Goal: Transaction & Acquisition: Purchase product/service

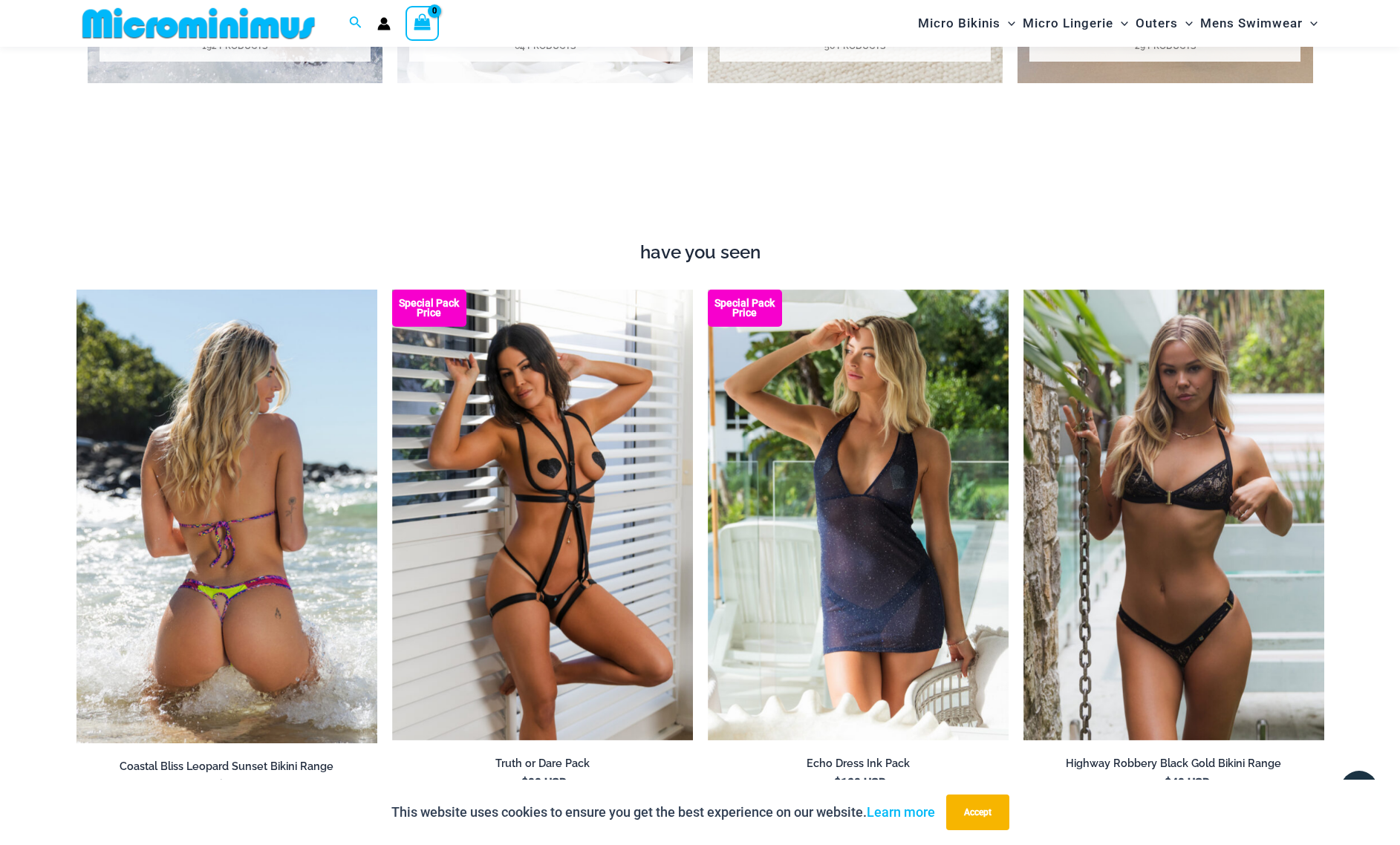
scroll to position [1774, 0]
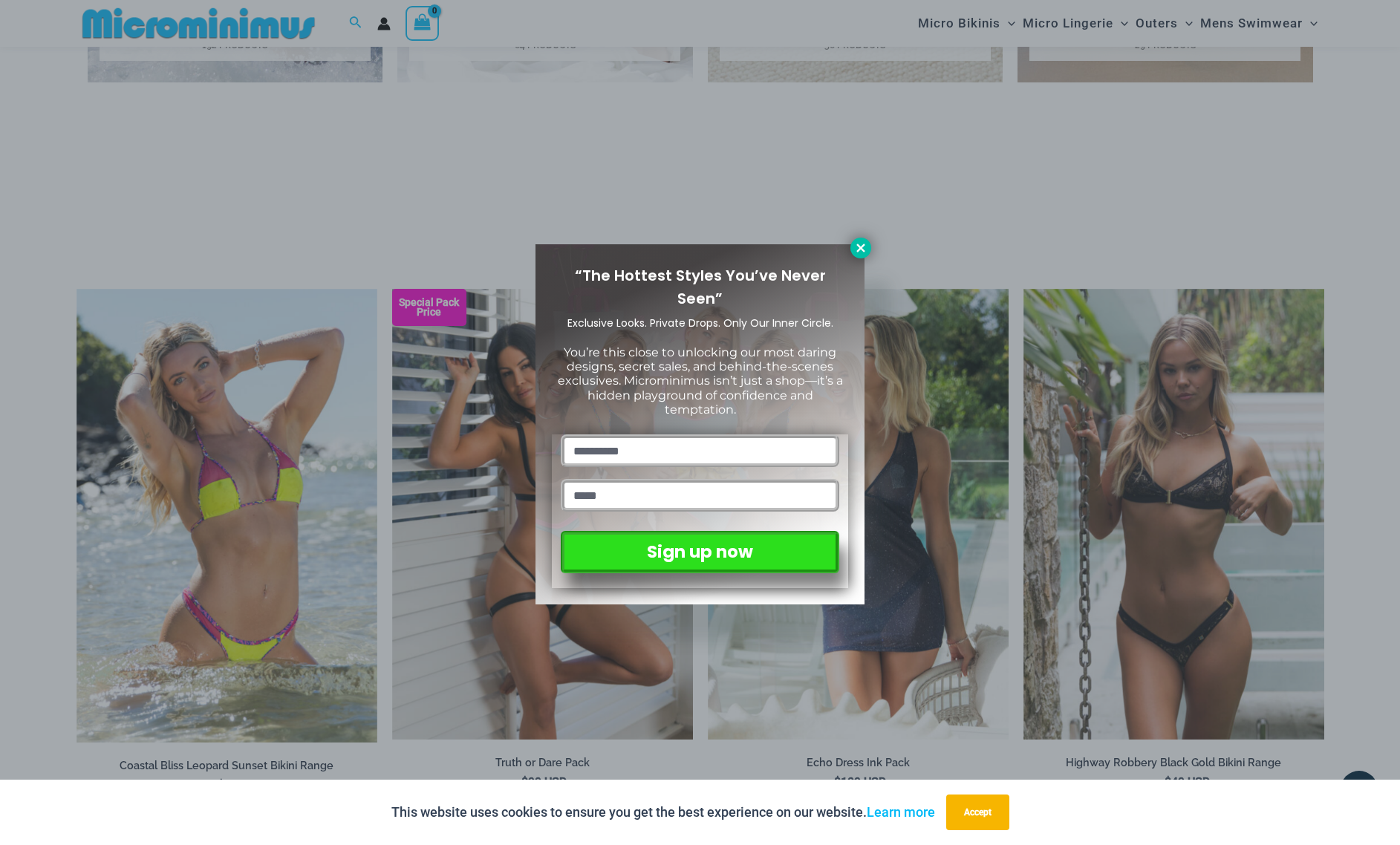
click at [863, 251] on icon at bounding box center [860, 247] width 8 height 8
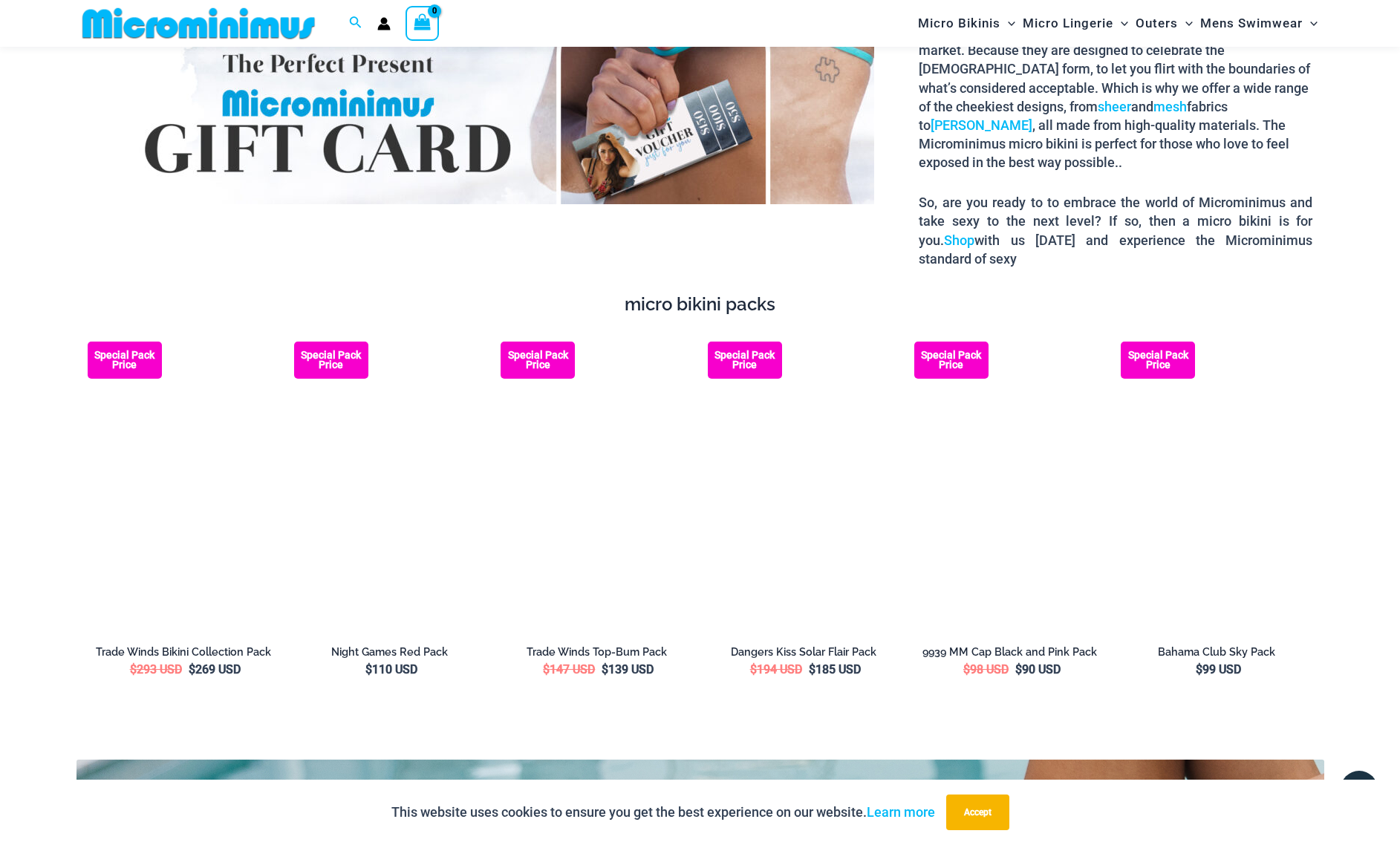
scroll to position [2768, 0]
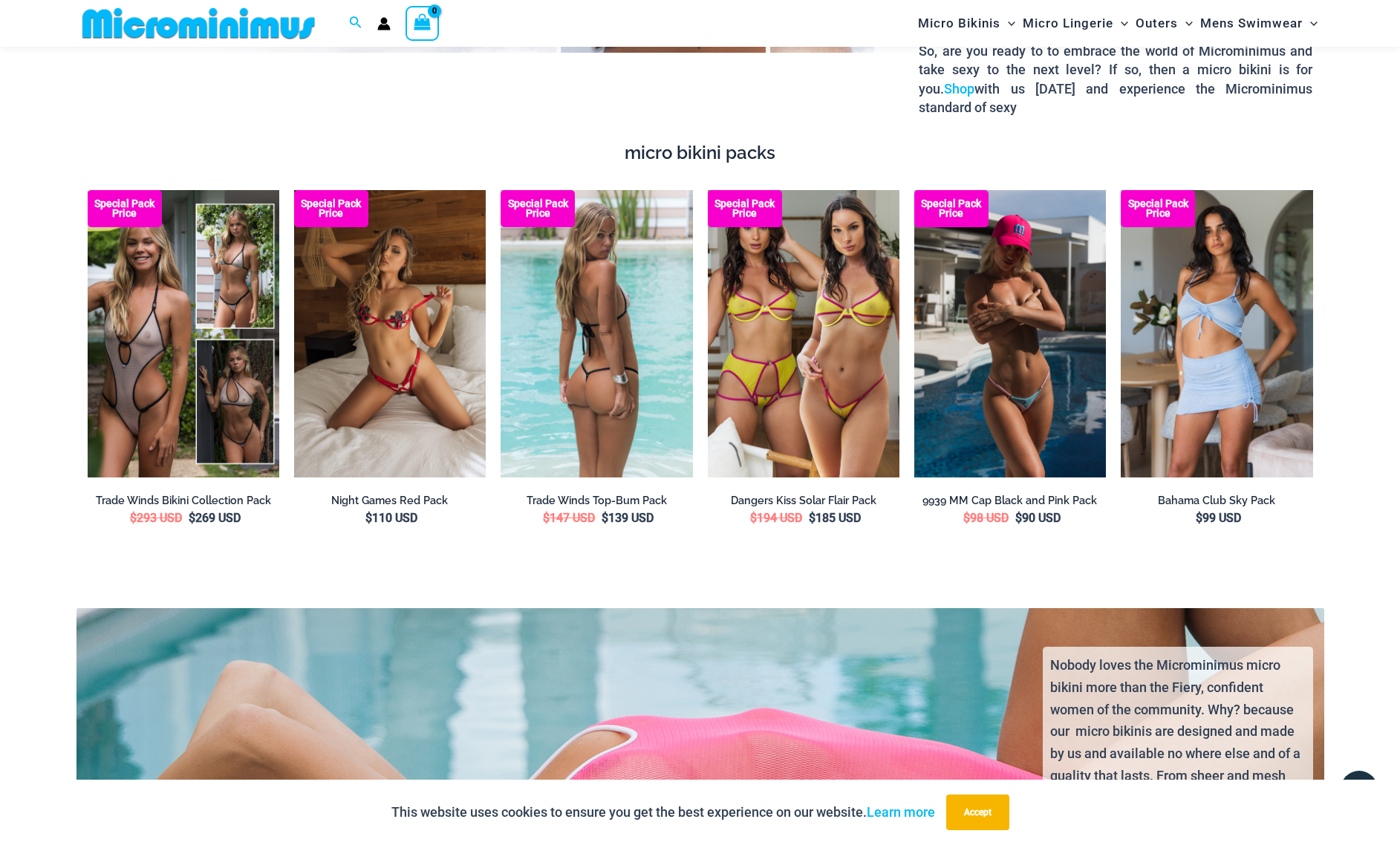
click at [655, 313] on img at bounding box center [596, 334] width 192 height 288
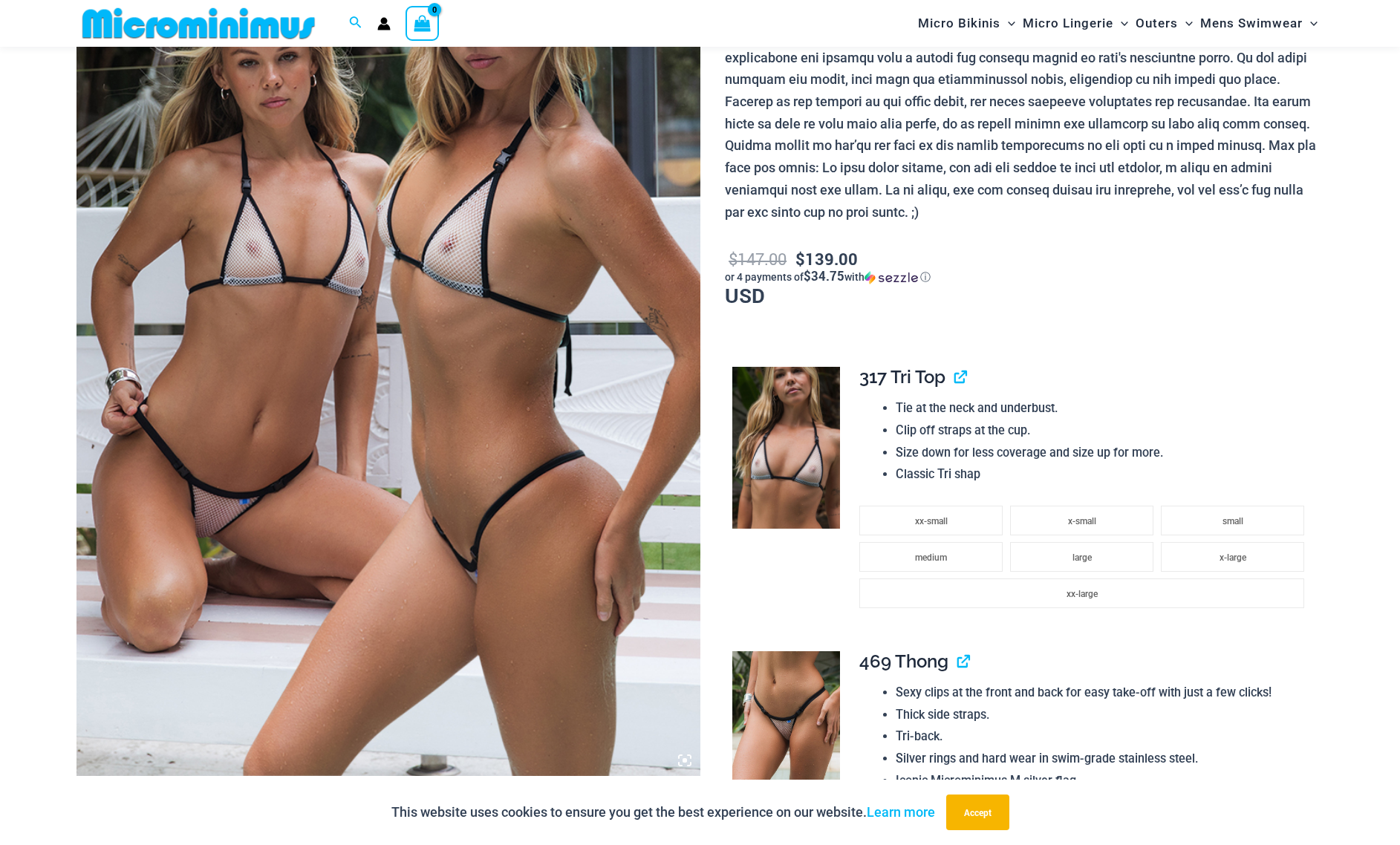
scroll to position [297, 0]
click at [784, 732] on img at bounding box center [785, 731] width 107 height 162
